Goal: Task Accomplishment & Management: Complete application form

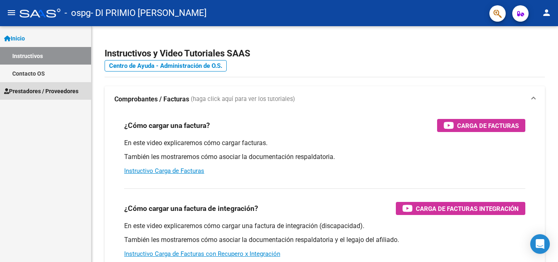
click at [30, 93] on span "Prestadores / Proveedores" at bounding box center [41, 91] width 74 height 9
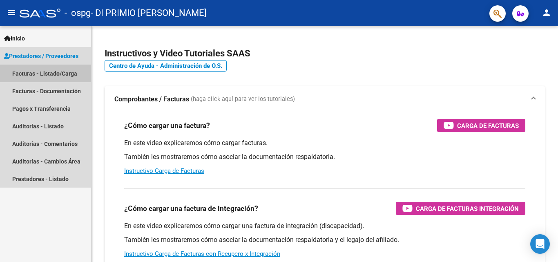
click at [38, 72] on link "Facturas - Listado/Carga" at bounding box center [45, 74] width 91 height 18
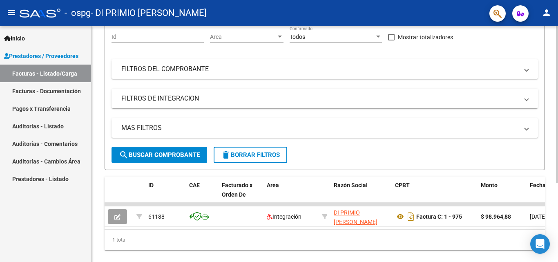
scroll to position [119, 0]
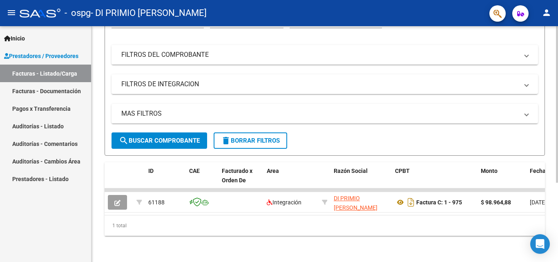
click at [557, 159] on div at bounding box center [557, 183] width 2 height 156
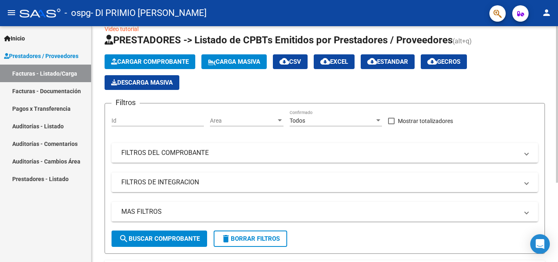
scroll to position [8, 0]
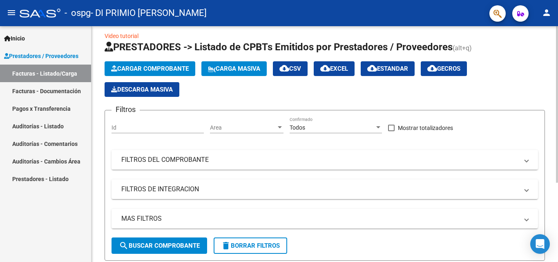
click at [556, 75] on div at bounding box center [557, 109] width 2 height 156
click at [151, 67] on span "Cargar Comprobante" at bounding box center [150, 68] width 78 height 7
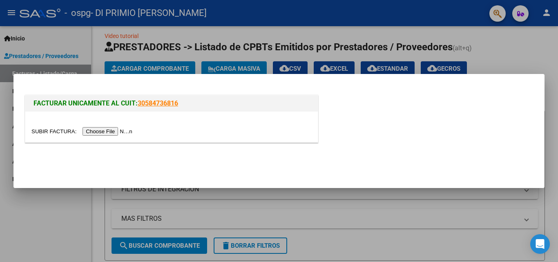
click at [110, 131] on input "file" at bounding box center [82, 131] width 103 height 9
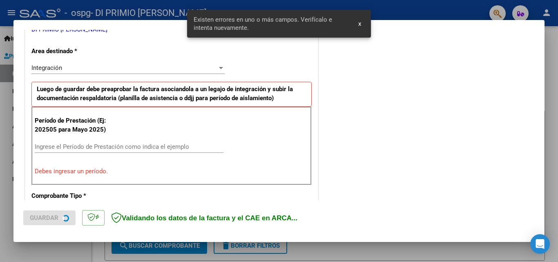
scroll to position [184, 0]
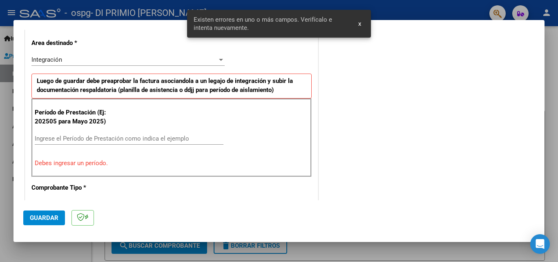
click at [89, 140] on input "Ingrese el Período de Prestación como indica el ejemplo" at bounding box center [129, 138] width 189 height 7
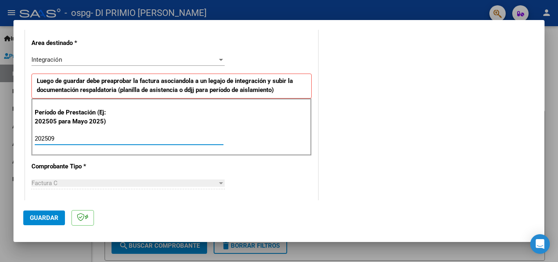
type input "202509"
click at [280, 158] on div "CUIT * 27-17366411-2 Ingresar CUIT ANALISIS PRESTADOR DI PRIMIO [PERSON_NAME] A…" at bounding box center [171, 255] width 292 height 614
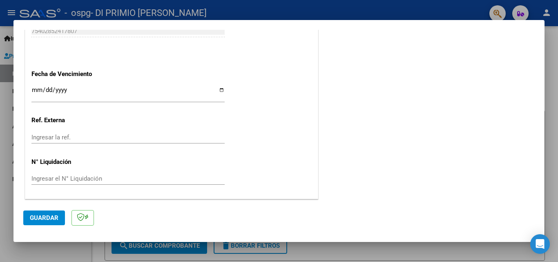
scroll to position [548, 0]
click at [222, 90] on input "Ingresar la fecha" at bounding box center [127, 92] width 193 height 13
type input "[DATE]"
click at [49, 219] on span "Guardar" at bounding box center [44, 217] width 29 height 7
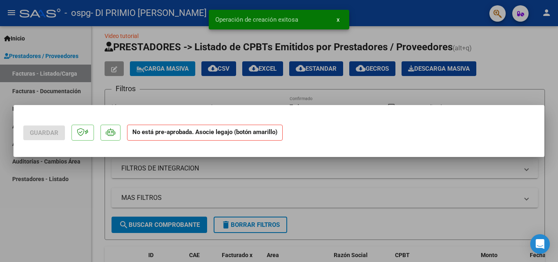
scroll to position [0, 0]
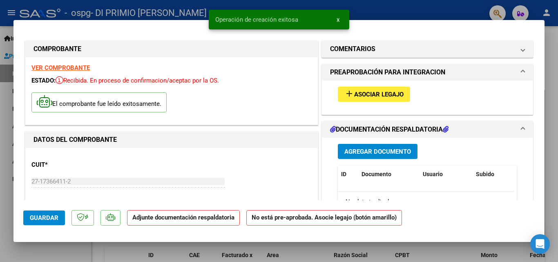
click at [369, 92] on span "Asociar Legajo" at bounding box center [378, 94] width 49 height 7
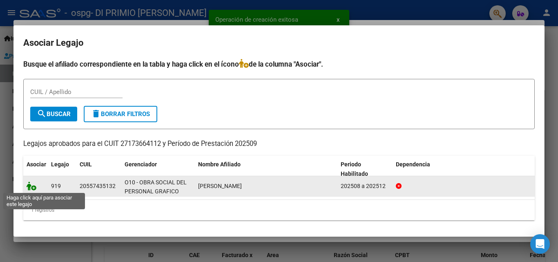
click at [29, 186] on icon at bounding box center [32, 185] width 10 height 9
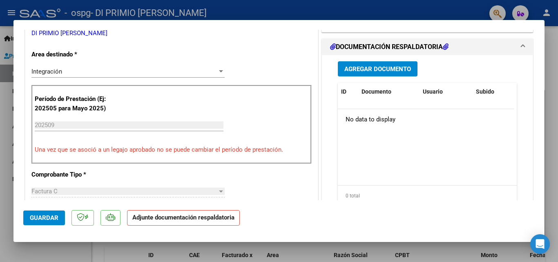
scroll to position [190, 0]
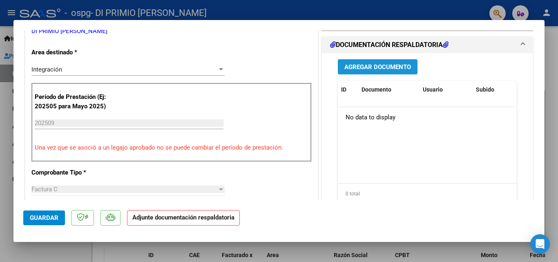
click at [371, 65] on span "Agregar Documento" at bounding box center [377, 66] width 67 height 7
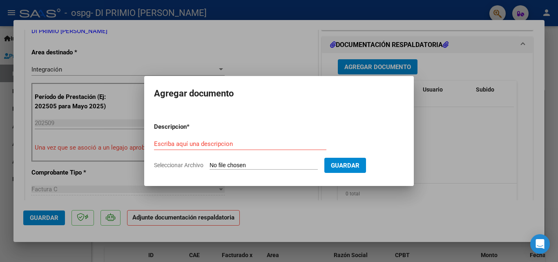
click at [189, 151] on div "Escriba aquí una descripcion" at bounding box center [240, 148] width 172 height 20
click at [184, 141] on input "Escriba aquí una descripcion" at bounding box center [240, 143] width 172 height 7
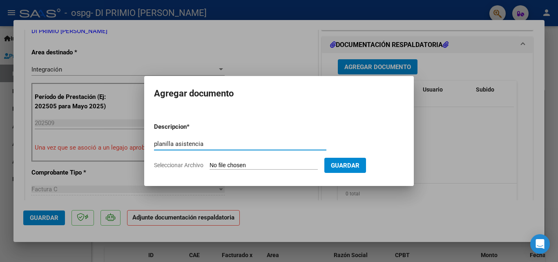
type input "planilla asistencia"
click at [261, 166] on input "Seleccionar Archivo" at bounding box center [263, 166] width 108 height 8
type input "C:\fakepath\PLANILLA ASISTENCIA.pdf"
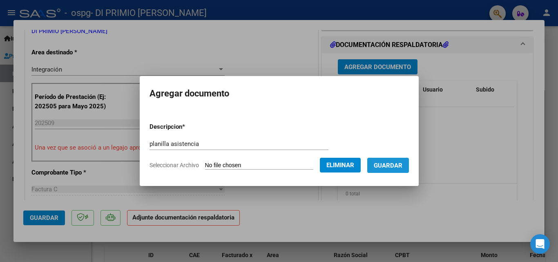
click at [399, 165] on span "Guardar" at bounding box center [388, 165] width 29 height 7
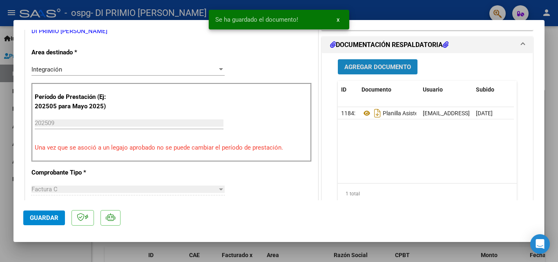
click at [374, 69] on span "Agregar Documento" at bounding box center [377, 66] width 67 height 7
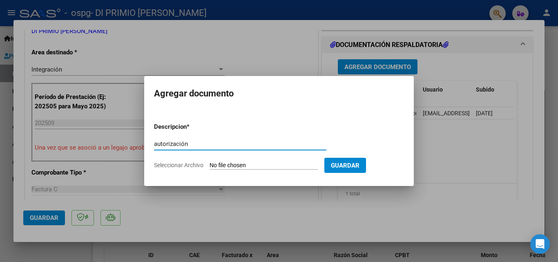
type input "autorización"
click at [245, 163] on input "Seleccionar Archivo" at bounding box center [263, 166] width 108 height 8
type input "C:\fakepath\AUTORIZACIONES 2025.docx"
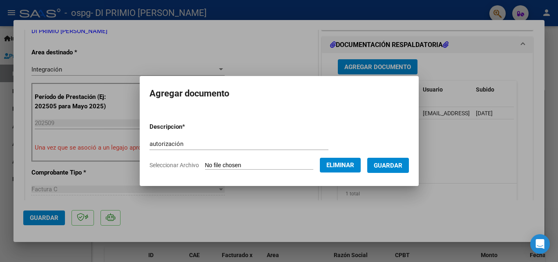
click at [399, 162] on span "Guardar" at bounding box center [388, 165] width 29 height 7
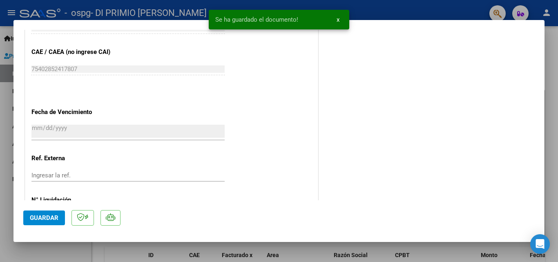
scroll to position [561, 0]
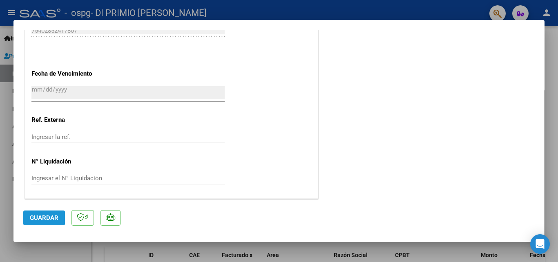
click at [34, 217] on span "Guardar" at bounding box center [44, 217] width 29 height 7
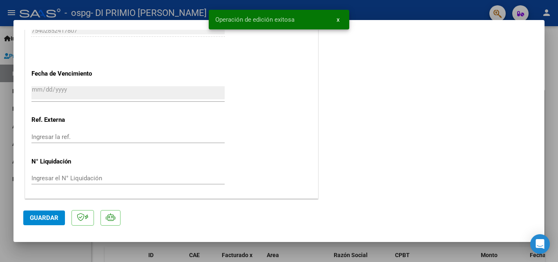
click at [552, 118] on div at bounding box center [279, 131] width 558 height 262
type input "$ 0,00"
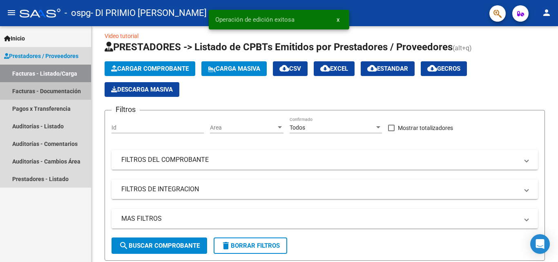
click at [45, 92] on link "Facturas - Documentación" at bounding box center [45, 91] width 91 height 18
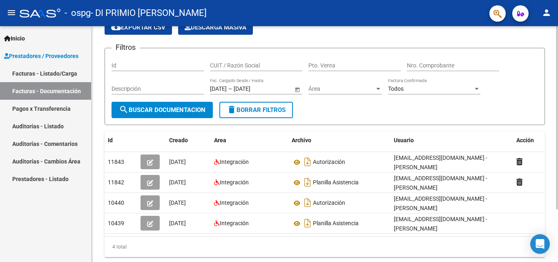
scroll to position [40, 0]
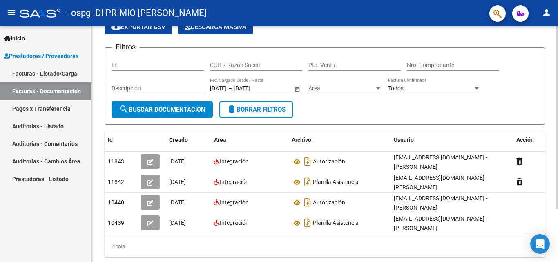
click at [557, 109] on div at bounding box center [557, 152] width 2 height 183
